Goal: Transaction & Acquisition: Purchase product/service

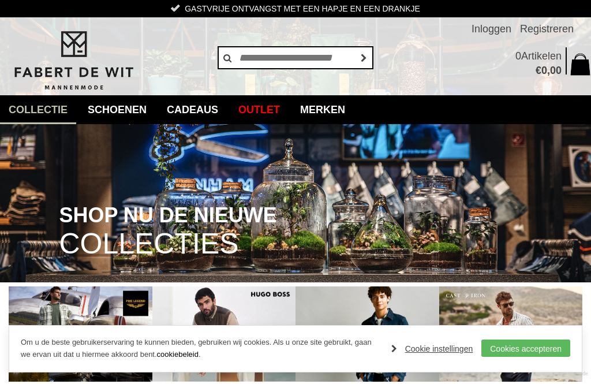
click at [0, 0] on link "Overhemden" at bounding box center [0, 0] width 0 height 0
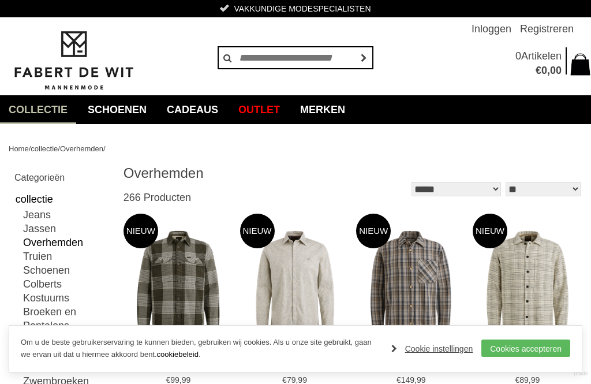
click at [439, 343] on link "Cookie instellingen" at bounding box center [432, 348] width 82 height 17
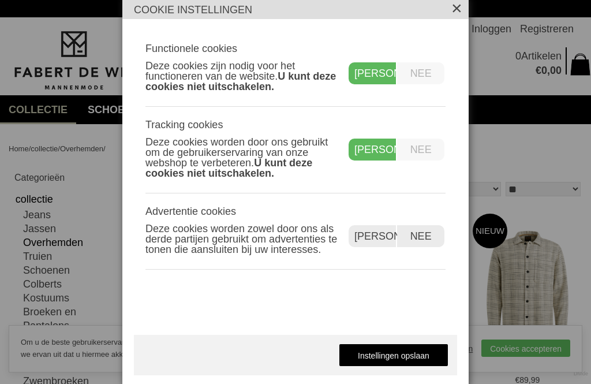
click at [430, 148] on label "Nee" at bounding box center [420, 150] width 47 height 22
click at [381, 154] on div "Ja" at bounding box center [373, 150] width 49 height 22
click at [389, 148] on div "Ja" at bounding box center [373, 150] width 49 height 22
click at [431, 152] on label "Nee" at bounding box center [420, 150] width 47 height 22
click at [432, 72] on label "Nee" at bounding box center [420, 73] width 47 height 22
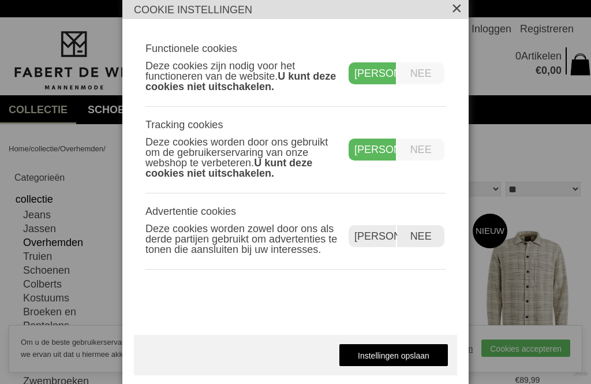
click at [431, 74] on label "Nee" at bounding box center [420, 73] width 47 height 22
click at [435, 159] on label "Nee" at bounding box center [420, 150] width 47 height 22
click at [430, 238] on label "Nee" at bounding box center [420, 236] width 47 height 22
click at [427, 149] on label "Nee" at bounding box center [420, 150] width 47 height 22
click at [429, 73] on label "Nee" at bounding box center [420, 73] width 47 height 22
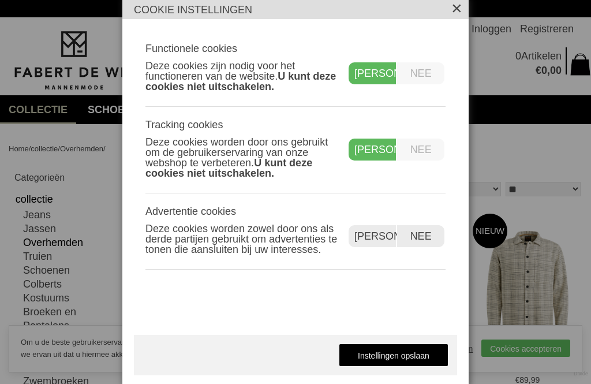
click at [431, 153] on label "Nee" at bounding box center [420, 150] width 47 height 22
click at [427, 146] on label "Nee" at bounding box center [420, 150] width 47 height 22
click at [419, 360] on link "Instellingen opslaan" at bounding box center [394, 355] width 110 height 23
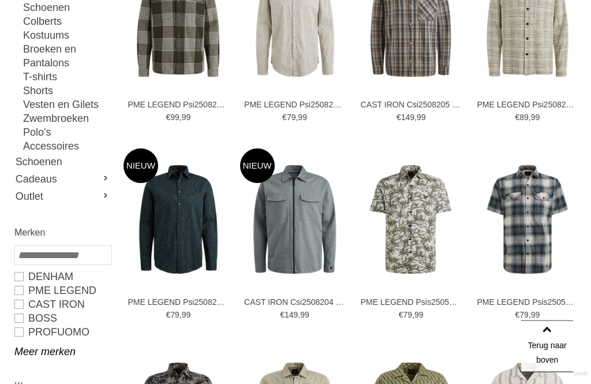
scroll to position [263, 0]
click at [19, 333] on link "PROFUOMO" at bounding box center [62, 332] width 96 height 14
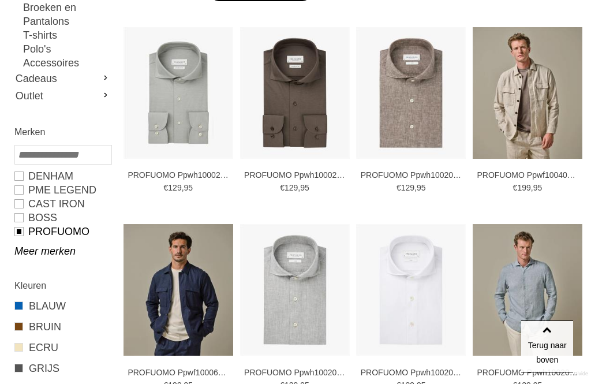
type input "**"
type input "***"
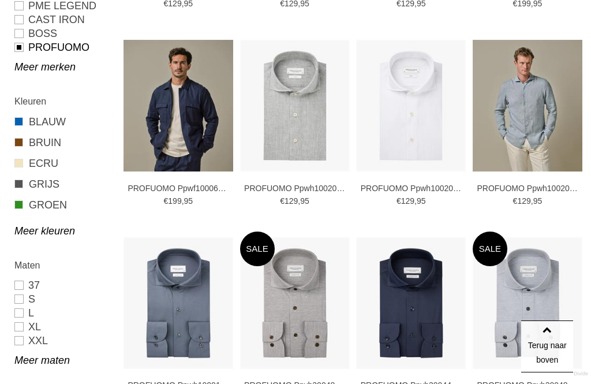
scroll to position [449, 0]
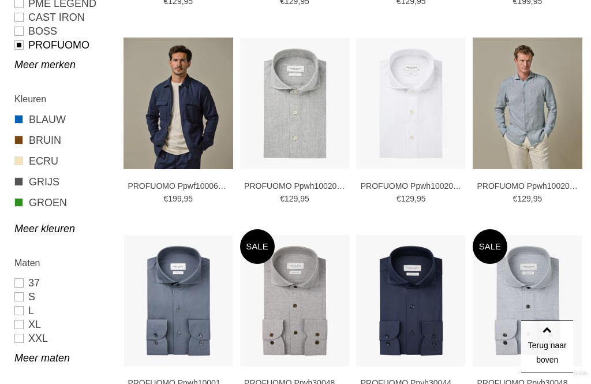
click at [26, 294] on link "S" at bounding box center [62, 297] width 96 height 14
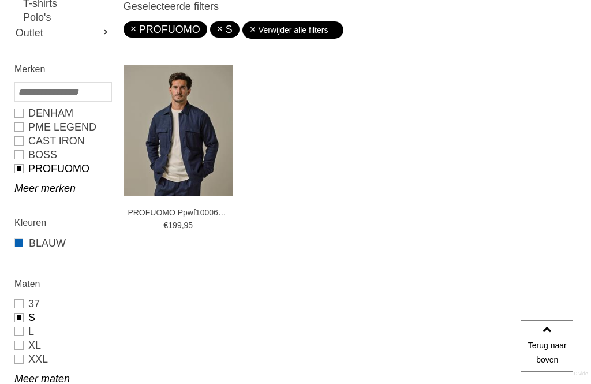
scroll to position [225, 0]
click at [20, 316] on link "S" at bounding box center [62, 318] width 96 height 14
type input "**"
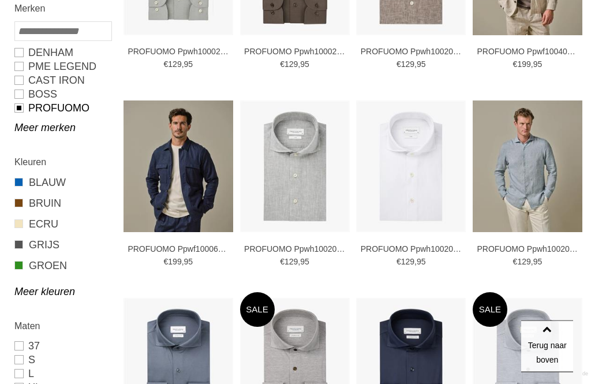
scroll to position [397, 0]
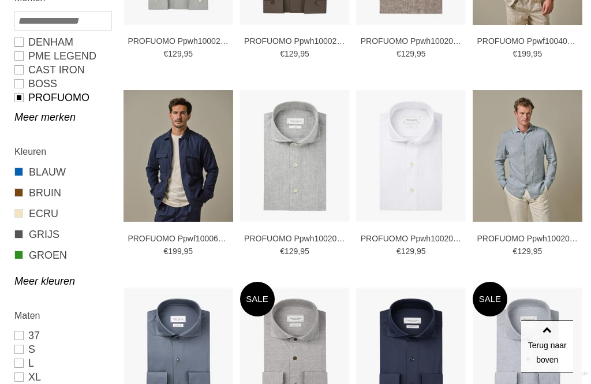
click at [24, 332] on link "37" at bounding box center [62, 336] width 96 height 14
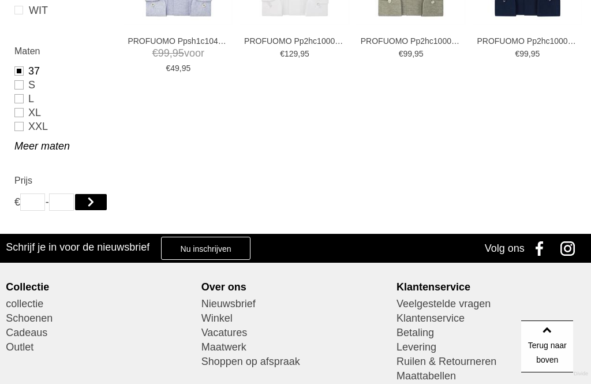
type input "***"
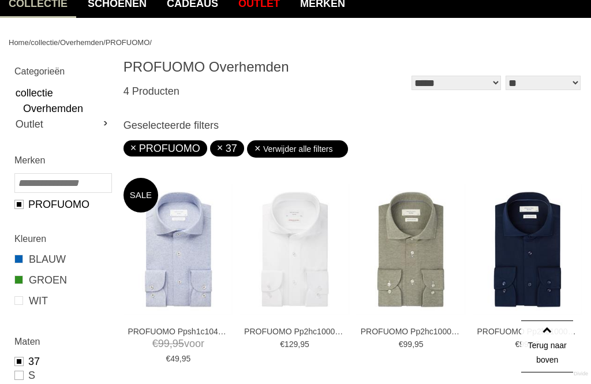
scroll to position [107, 0]
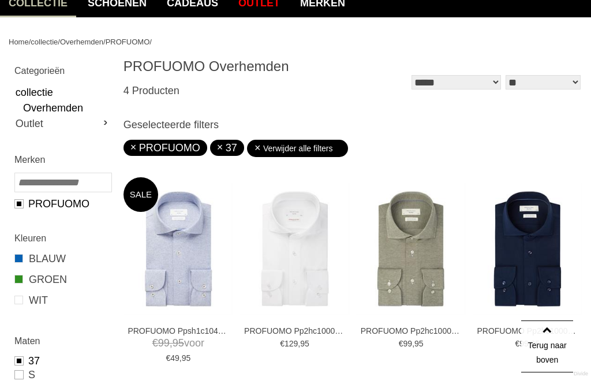
click at [23, 207] on link "PROFUOMO" at bounding box center [62, 204] width 96 height 14
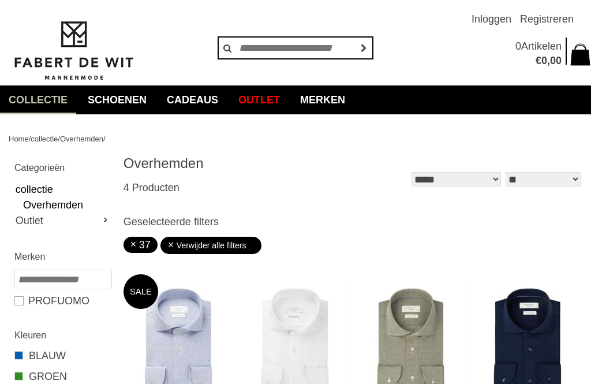
scroll to position [9, 0]
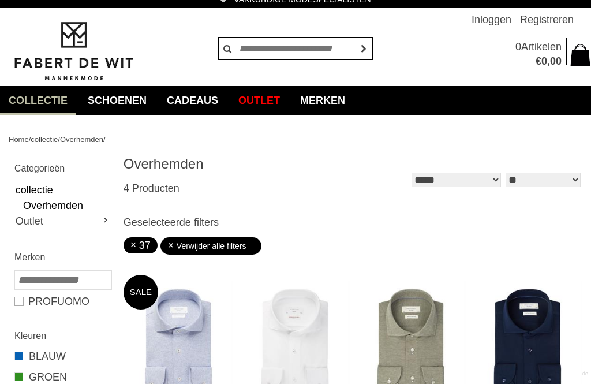
click at [238, 248] on link "Verwijder alle filters" at bounding box center [211, 245] width 88 height 17
type input "**"
type input "***"
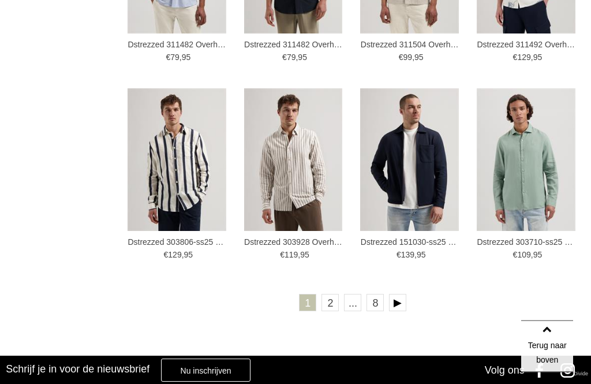
scroll to position [1707, 0]
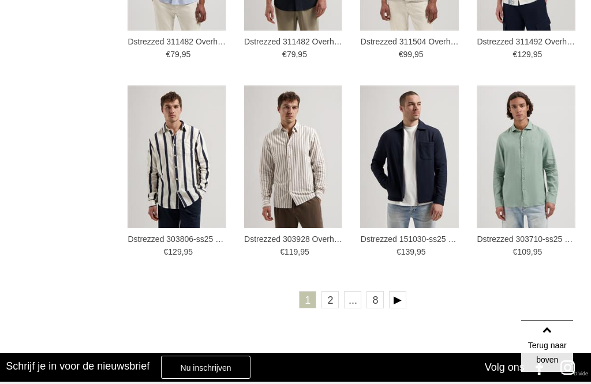
click at [393, 293] on link at bounding box center [397, 299] width 17 height 17
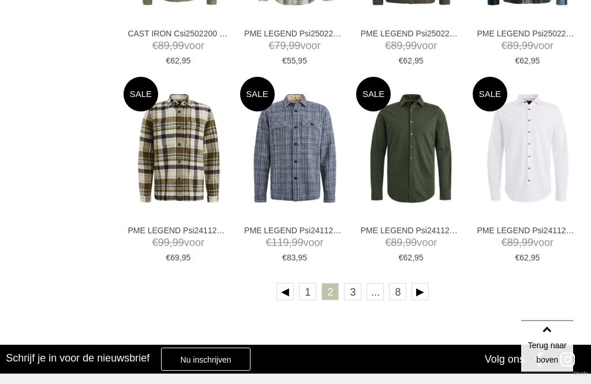
scroll to position [1697, 0]
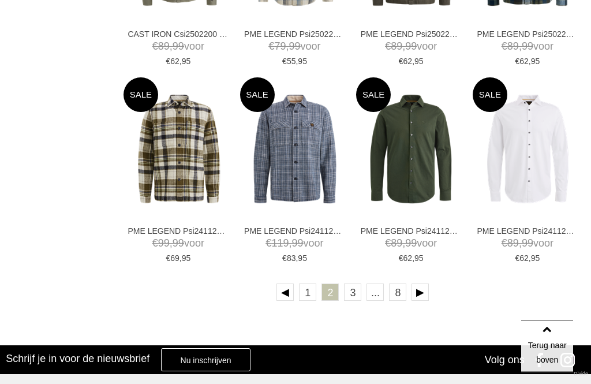
click at [427, 284] on link at bounding box center [420, 292] width 17 height 17
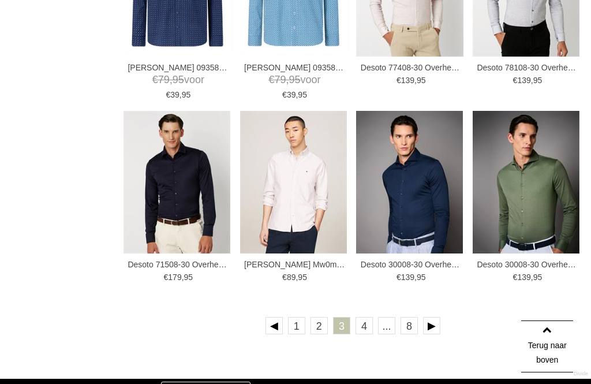
scroll to position [1668, 0]
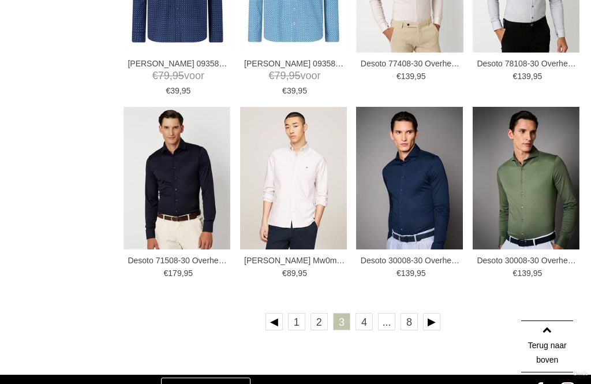
click at [437, 316] on link at bounding box center [431, 321] width 17 height 17
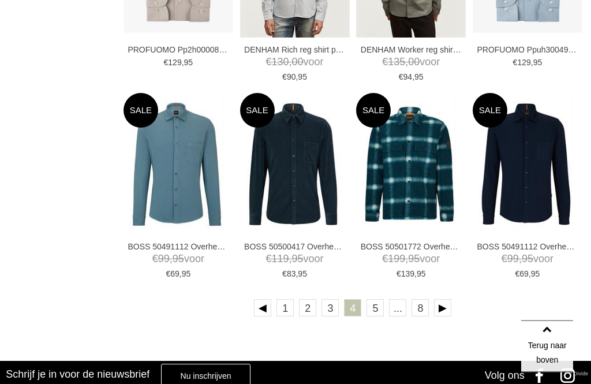
scroll to position [1683, 0]
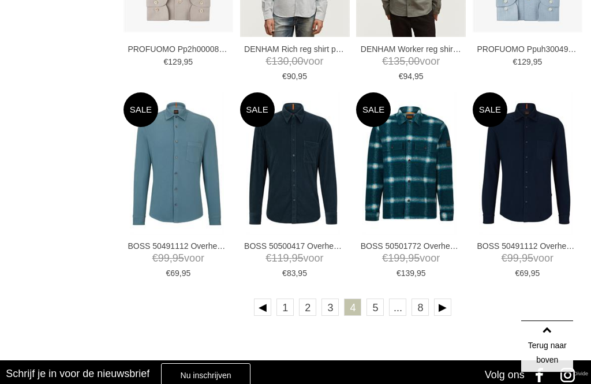
click at [446, 303] on link at bounding box center [442, 307] width 17 height 17
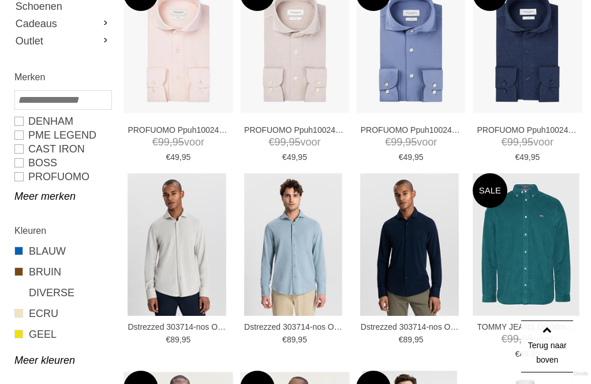
scroll to position [415, 0]
